Goal: Find specific page/section: Find specific page/section

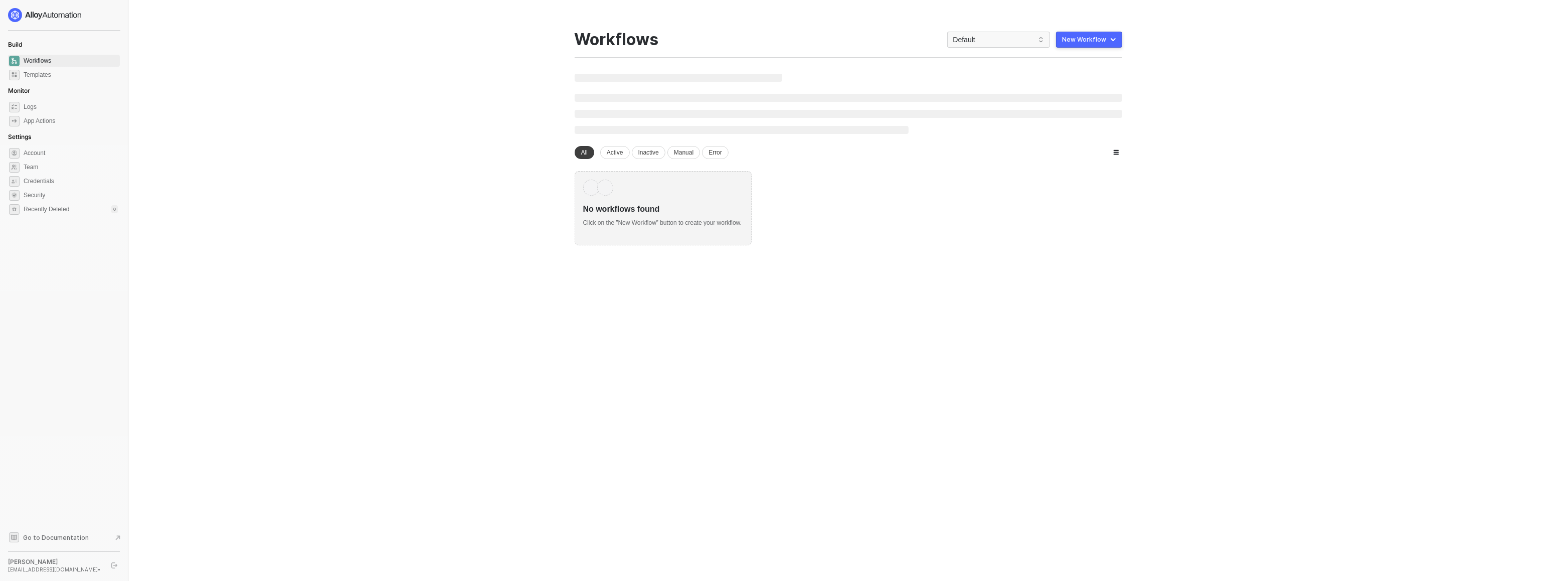
click at [116, 557] on div "Go to Documentation [PERSON_NAME] [PERSON_NAME][EMAIL_ADDRESS][DOMAIN_NAME] •" at bounding box center [64, 552] width 112 height 41
click at [113, 565] on icon "logout" at bounding box center [114, 565] width 6 height 6
